Goal: Task Accomplishment & Management: Use online tool/utility

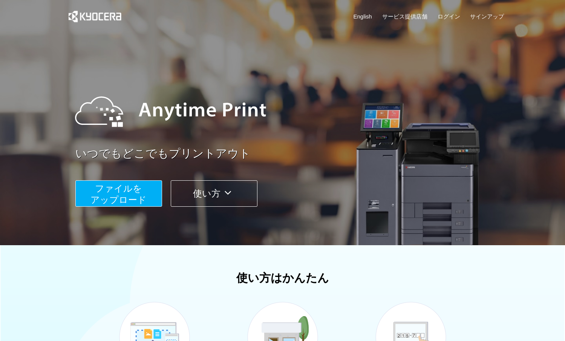
click at [137, 189] on span "ファイルを ​​アップロード" at bounding box center [119, 193] width 56 height 21
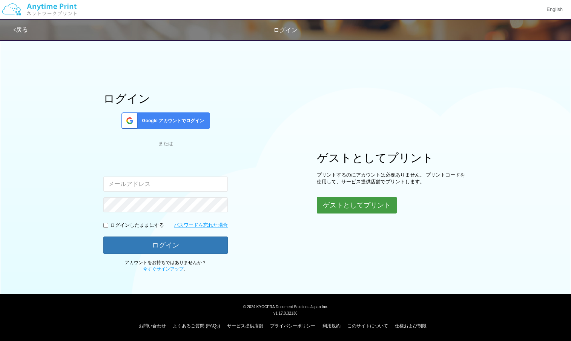
click at [344, 200] on button "ゲストとしてプリント" at bounding box center [357, 205] width 80 height 17
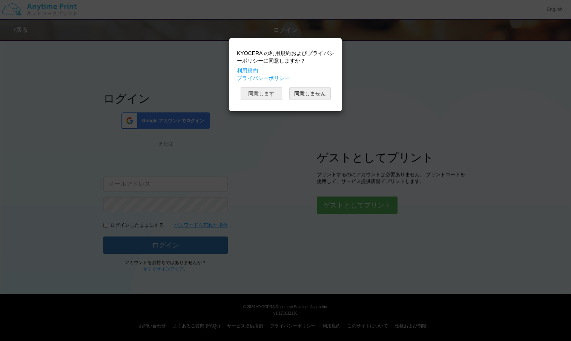
click at [264, 93] on button "同意します" at bounding box center [261, 93] width 41 height 13
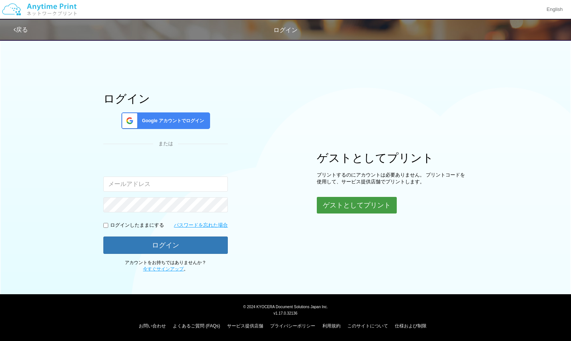
click at [336, 208] on button "ゲストとしてプリント" at bounding box center [357, 205] width 80 height 17
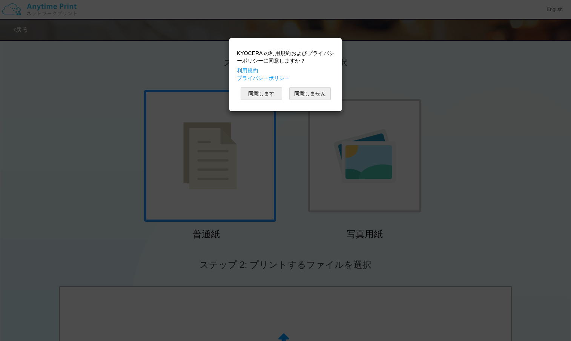
click at [293, 130] on div "KYOCERA の利用規約およびプライバシーポリシーに同意しますか？ 利用規約 プライバシーポリシー 同意します 同意しません" at bounding box center [285, 170] width 571 height 341
click at [280, 90] on button "同意します" at bounding box center [261, 93] width 41 height 13
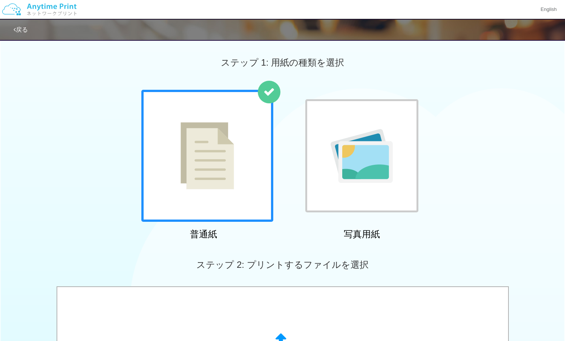
click at [300, 134] on div at bounding box center [362, 156] width 132 height 132
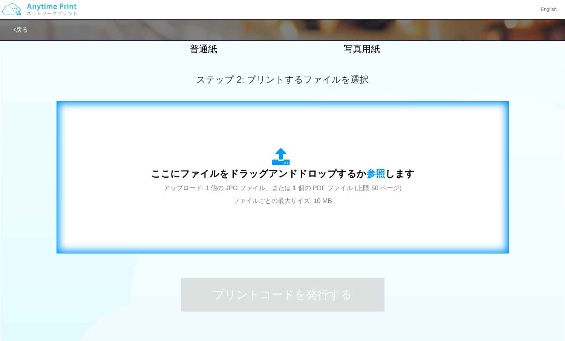
scroll to position [186, 0]
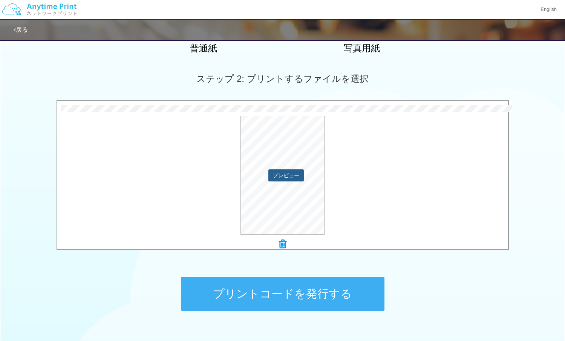
click at [281, 175] on button "プレビュー" at bounding box center [286, 175] width 35 height 12
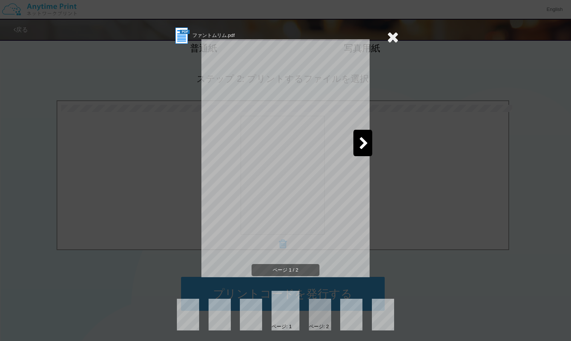
click at [354, 148] on div at bounding box center [362, 143] width 19 height 26
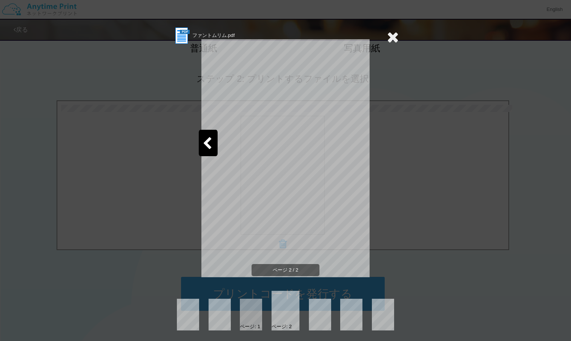
click at [207, 147] on icon at bounding box center [207, 143] width 9 height 13
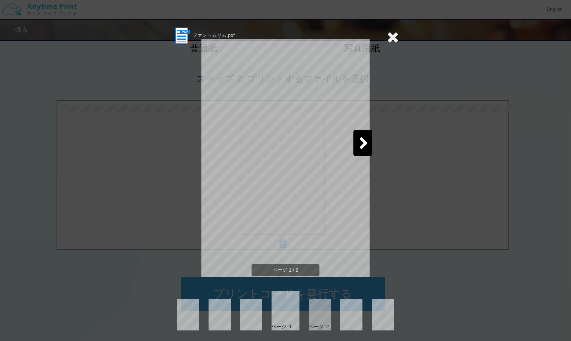
click at [390, 37] on icon at bounding box center [393, 36] width 12 height 15
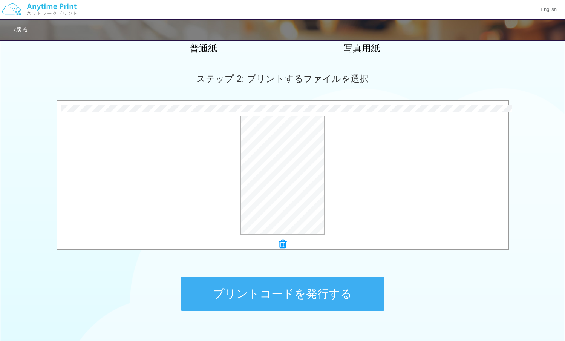
click at [285, 248] on icon at bounding box center [283, 244] width 8 height 10
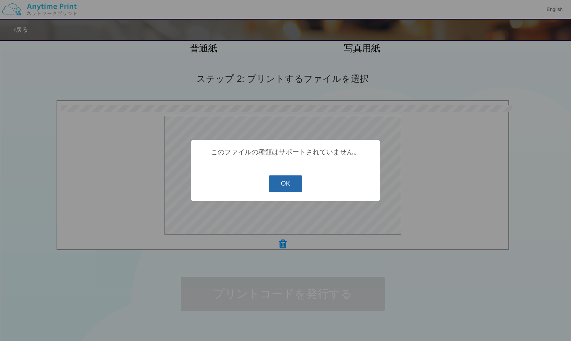
click at [284, 183] on button "OK" at bounding box center [286, 183] width 34 height 17
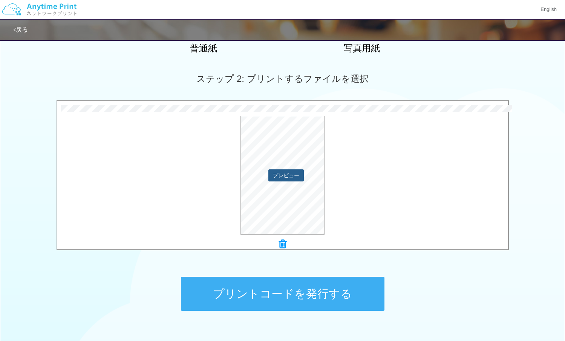
click at [286, 175] on button "プレビュー" at bounding box center [286, 175] width 35 height 12
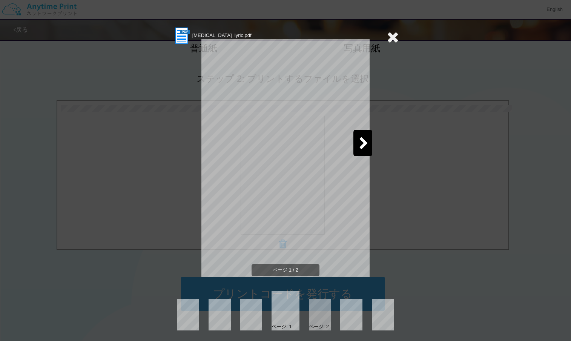
click at [361, 143] on icon at bounding box center [363, 143] width 9 height 13
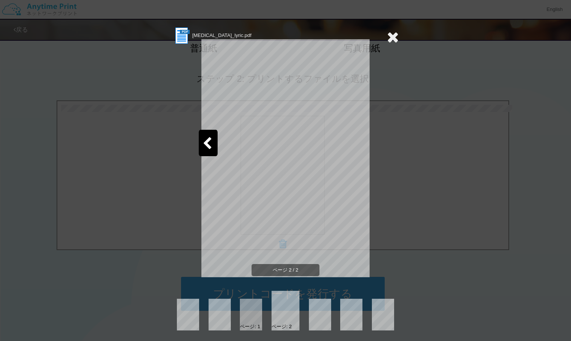
click at [387, 37] on icon at bounding box center [393, 36] width 12 height 15
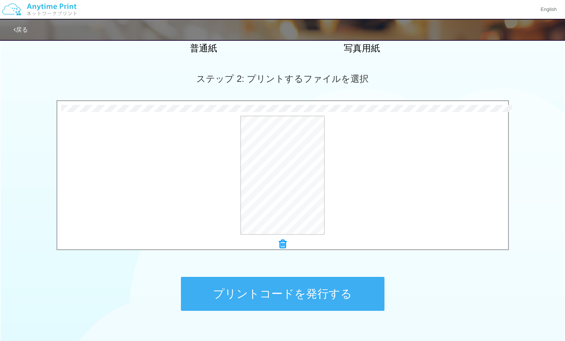
click at [283, 242] on icon at bounding box center [283, 244] width 8 height 10
click at [318, 283] on button "プリントコードを発行する" at bounding box center [283, 294] width 204 height 34
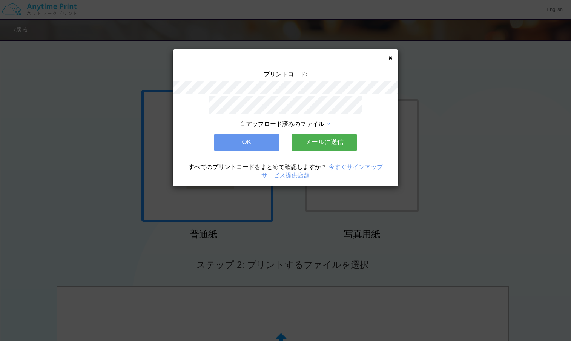
click at [312, 143] on button "メールに送信" at bounding box center [324, 142] width 65 height 17
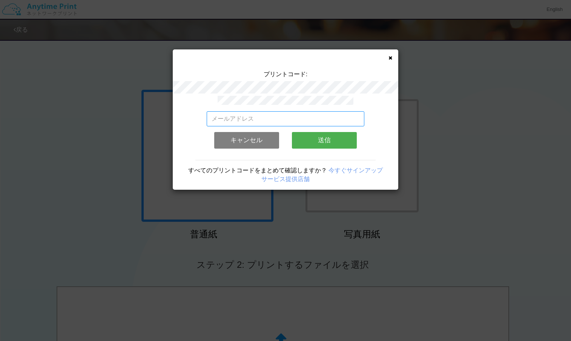
click at [275, 121] on input "email" at bounding box center [286, 118] width 158 height 15
type input "[EMAIL_ADDRESS][DOMAIN_NAME]"
click at [318, 136] on button "送信" at bounding box center [324, 140] width 65 height 17
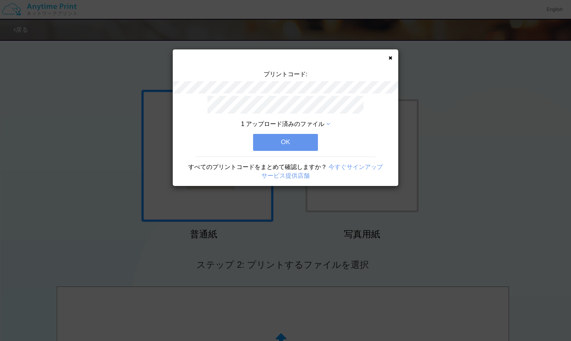
click at [302, 137] on button "OK" at bounding box center [285, 142] width 65 height 17
